Goal: Transaction & Acquisition: Subscribe to service/newsletter

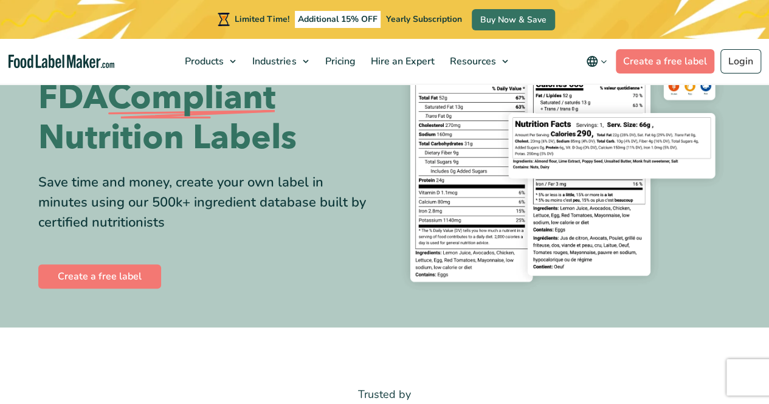
scroll to position [182, 0]
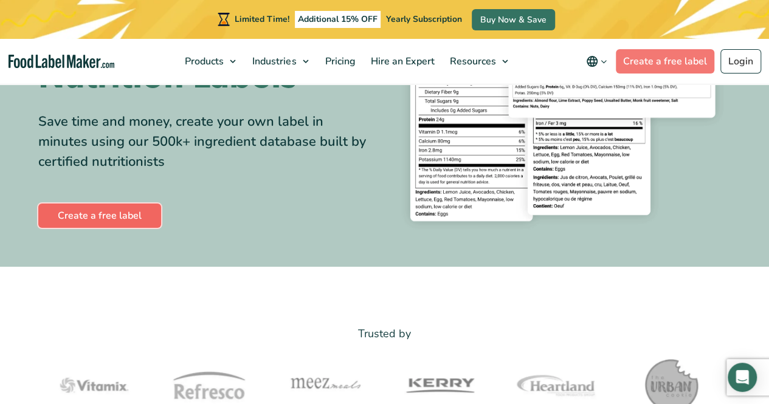
click at [142, 210] on link "Create a free label" at bounding box center [99, 216] width 123 height 24
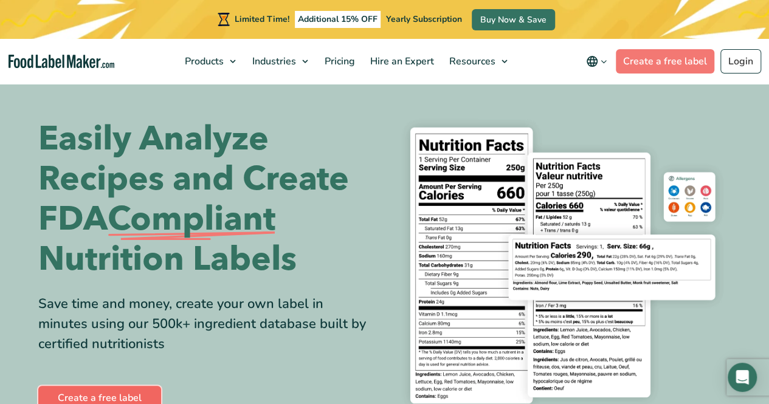
click at [97, 393] on link "Create a free label" at bounding box center [99, 398] width 123 height 24
